Goal: Task Accomplishment & Management: Manage account settings

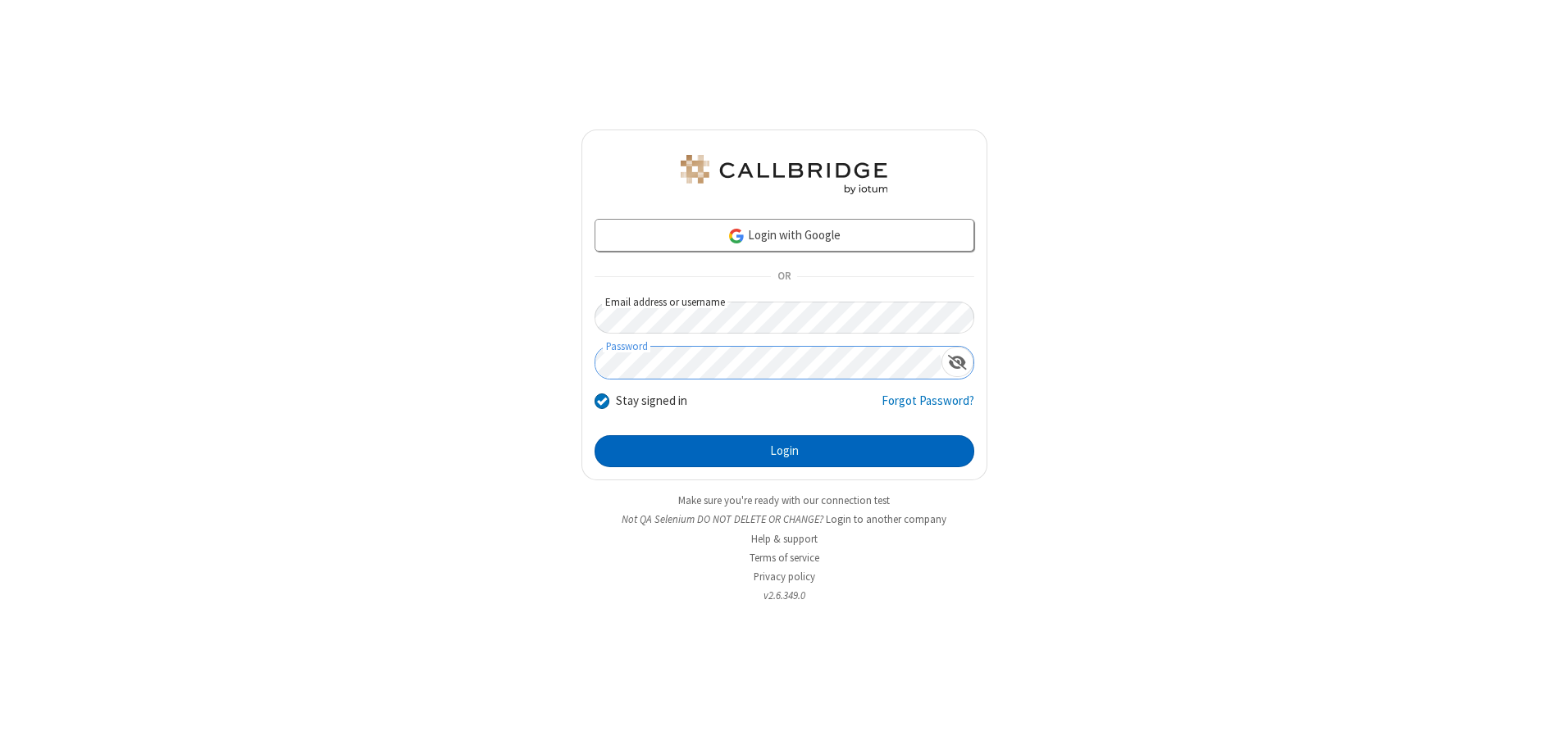
click at [784, 451] on button "Login" at bounding box center [784, 451] width 380 height 32
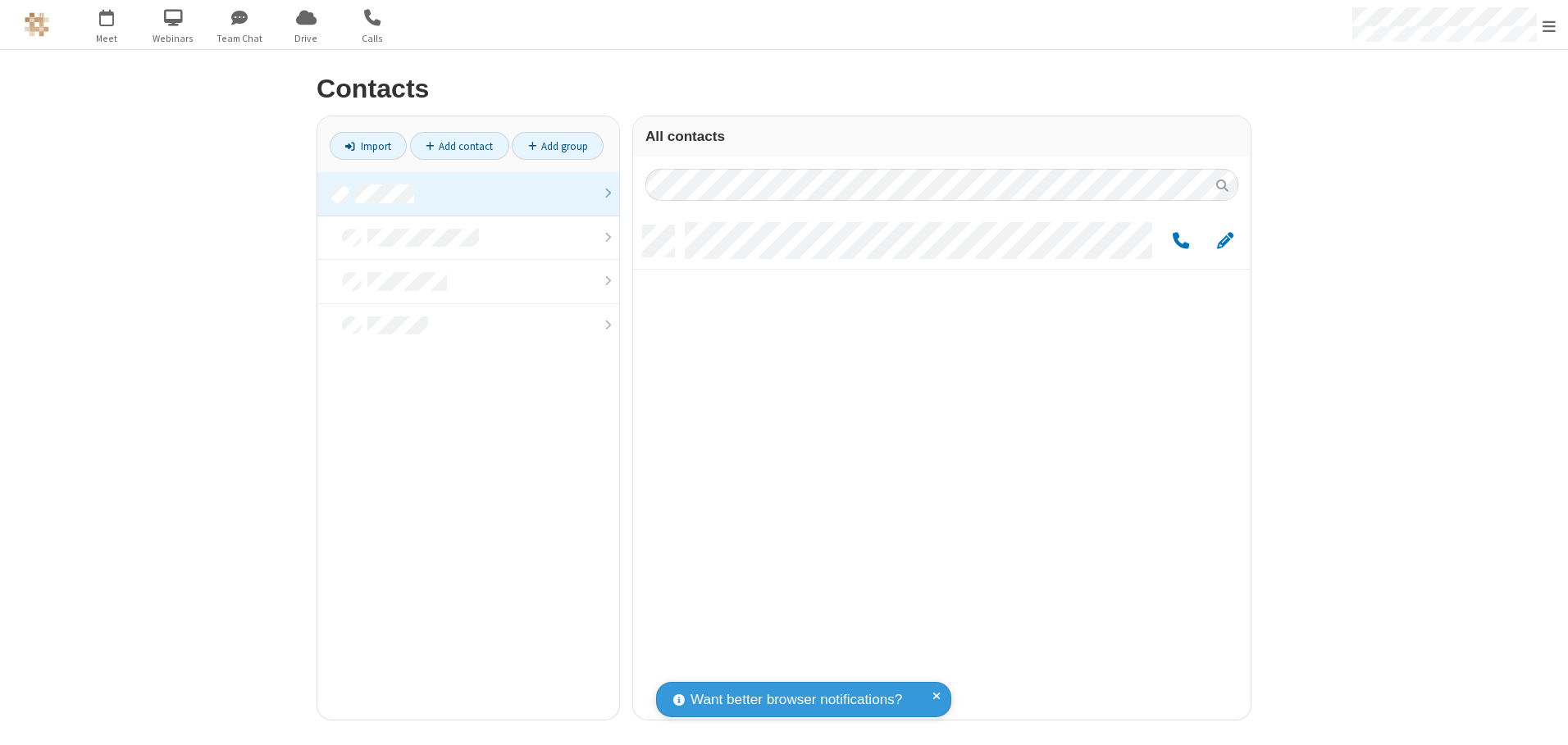
scroll to position [495, 605]
click at [468, 193] on link at bounding box center [467, 194] width 302 height 45
click at [558, 146] on link "Add group" at bounding box center [558, 146] width 91 height 28
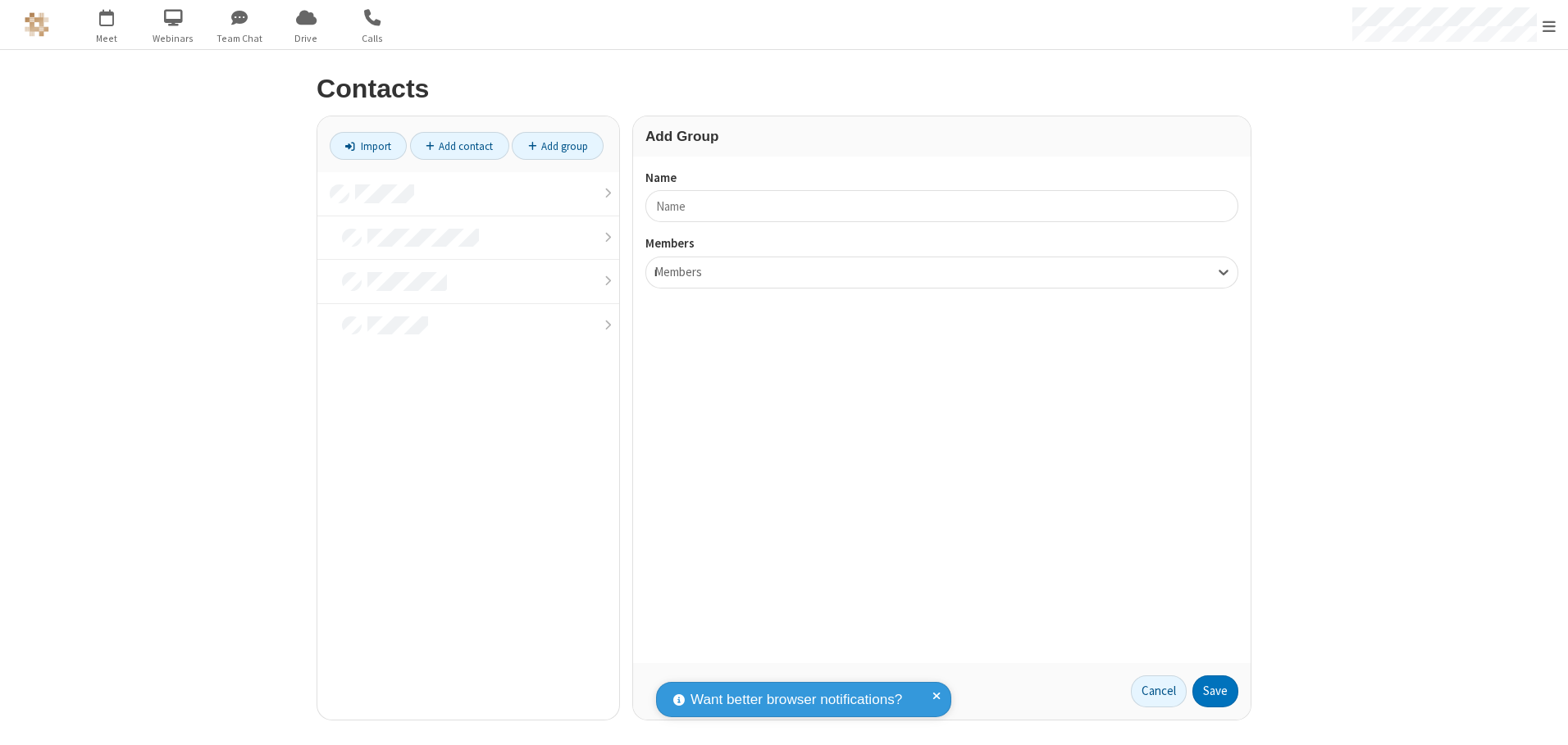
type input "name17"
click at [1216, 691] on button "Save" at bounding box center [1216, 692] width 46 height 32
